Goal: Task Accomplishment & Management: Use online tool/utility

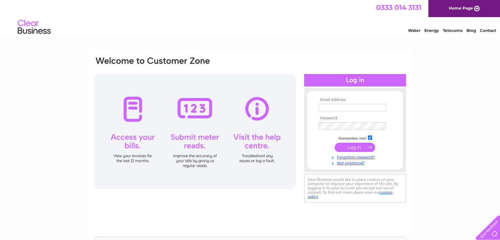
type input "alex@deerhunter.co.uk"
click at [357, 147] on input "submit" at bounding box center [355, 147] width 40 height 9
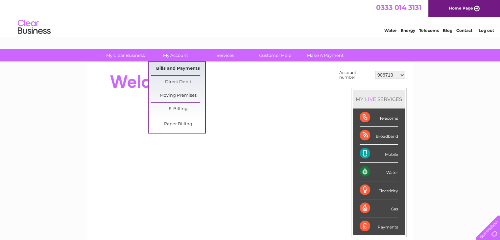
click at [175, 69] on link "Bills and Payments" at bounding box center [178, 68] width 54 height 13
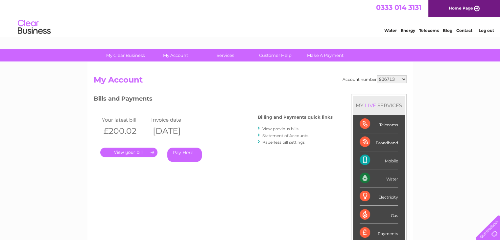
click at [134, 152] on link "." at bounding box center [128, 153] width 57 height 10
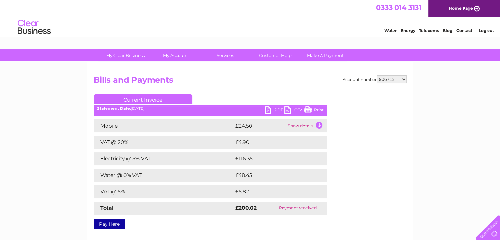
click at [271, 110] on link "PDF" at bounding box center [275, 111] width 20 height 10
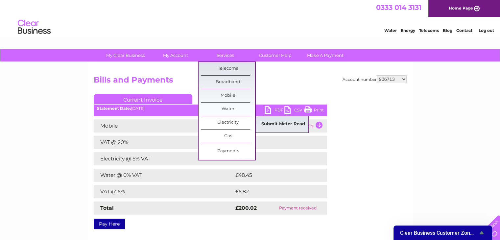
click at [285, 122] on link "Submit Meter Read" at bounding box center [283, 124] width 54 height 13
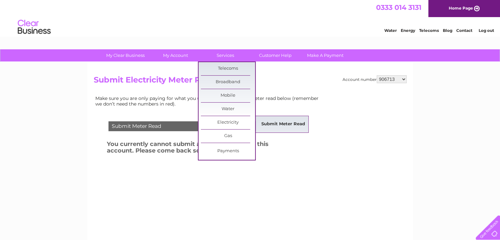
click at [268, 124] on link "Submit Meter Read" at bounding box center [283, 124] width 54 height 13
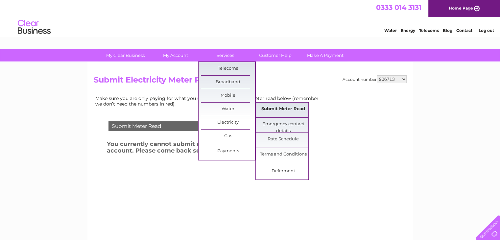
click at [276, 109] on link "Submit Meter Read" at bounding box center [283, 109] width 54 height 13
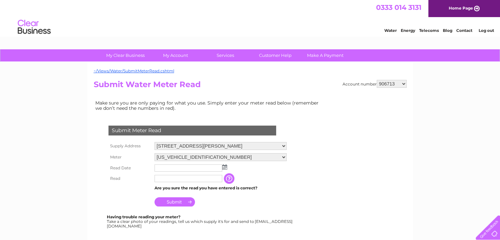
click at [224, 166] on img at bounding box center [224, 166] width 5 height 5
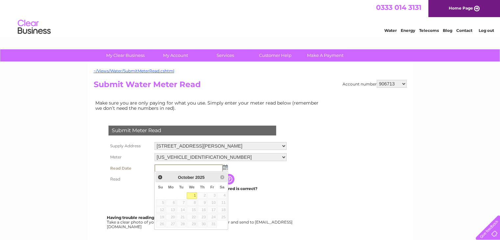
scroll to position [21, 0]
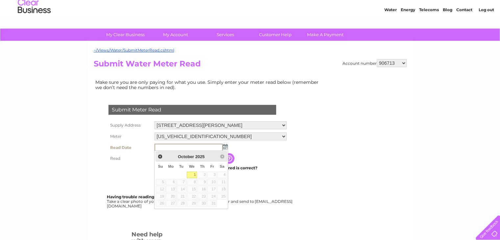
click at [181, 145] on input "text" at bounding box center [188, 148] width 68 height 8
click at [193, 174] on link "1" at bounding box center [192, 175] width 11 height 7
type input "2025/10/01"
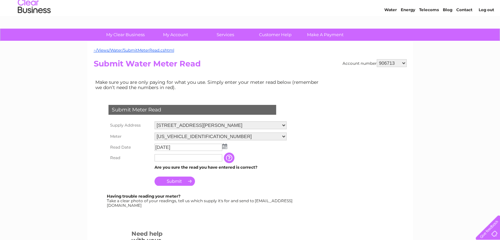
click at [177, 158] on input "text" at bounding box center [188, 157] width 68 height 7
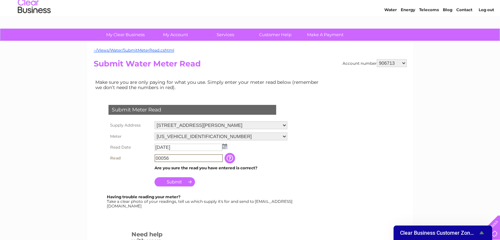
type input "00056"
click at [177, 184] on input "Submit" at bounding box center [174, 181] width 40 height 9
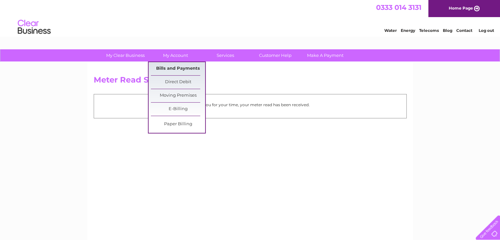
click at [179, 72] on link "Bills and Payments" at bounding box center [178, 68] width 54 height 13
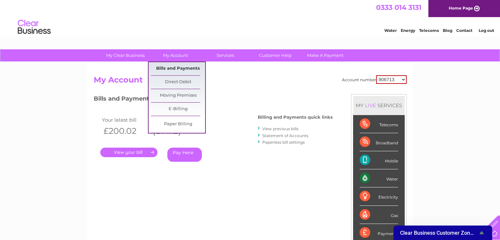
click at [174, 68] on link "Bills and Payments" at bounding box center [178, 68] width 54 height 13
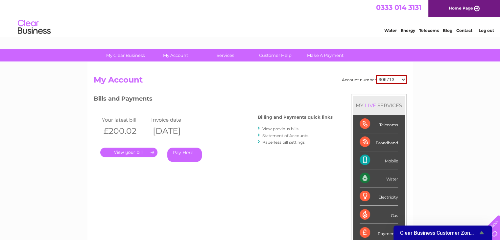
click at [388, 79] on select "906713 1015206 30267840" at bounding box center [391, 79] width 31 height 9
select select "1015206"
click at [376, 75] on select "906713 1015206 30267840" at bounding box center [391, 79] width 31 height 9
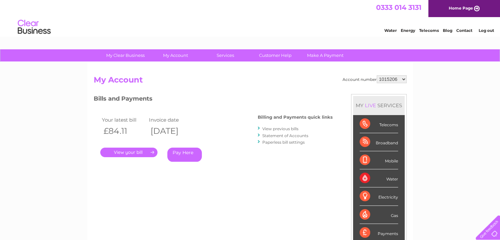
click at [125, 153] on link "." at bounding box center [128, 153] width 57 height 10
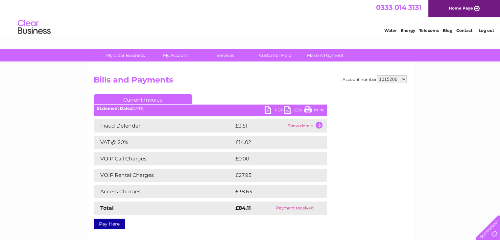
click at [270, 110] on link "PDF" at bounding box center [275, 111] width 20 height 10
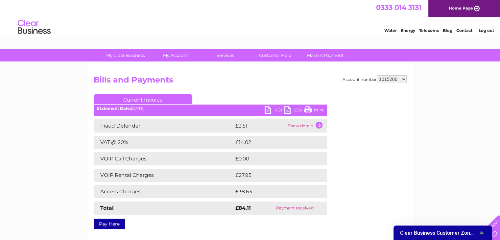
click at [395, 79] on select "906713 1015206 30267840" at bounding box center [392, 79] width 30 height 8
select select "30267840"
click at [377, 75] on select "906713 1015206 30267840" at bounding box center [392, 79] width 30 height 8
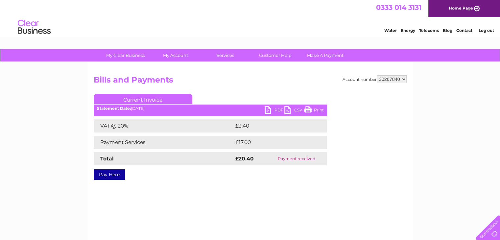
click at [280, 108] on link "PDF" at bounding box center [275, 111] width 20 height 10
